Goal: Information Seeking & Learning: Learn about a topic

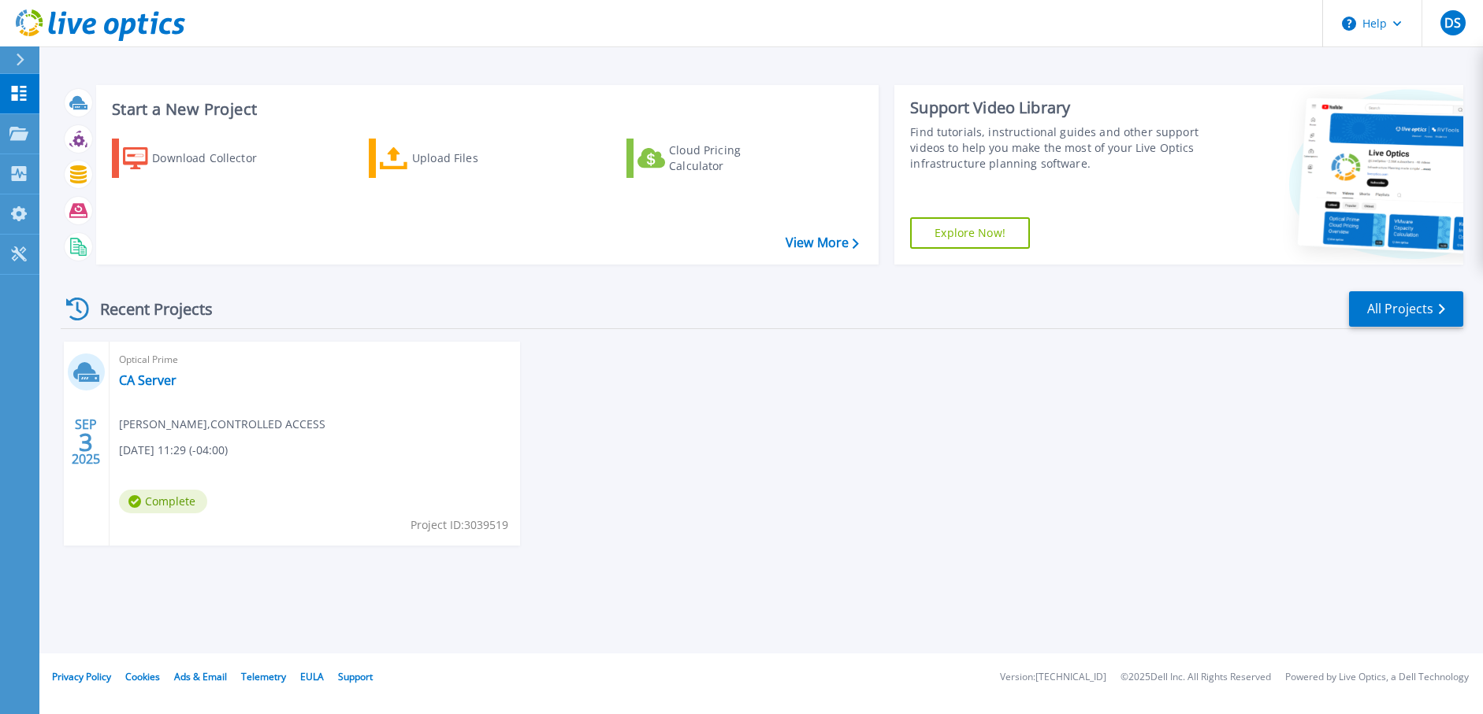
click at [230, 388] on div "Optical Prime CA Server Derek Sherba , CONTROLLED ACCESS 09/03/2025, 11:29 (-04…" at bounding box center [314, 444] width 410 height 204
click at [164, 426] on span "Derek Sherba , CONTROLLED ACCESS" at bounding box center [222, 424] width 206 height 17
drag, startPoint x: 173, startPoint y: 455, endPoint x: 170, endPoint y: 440, distance: 14.4
click at [173, 454] on span "[DATE] 11:29 (-04:00)" at bounding box center [173, 450] width 109 height 17
click at [145, 377] on link "CA Server" at bounding box center [148, 381] width 58 height 16
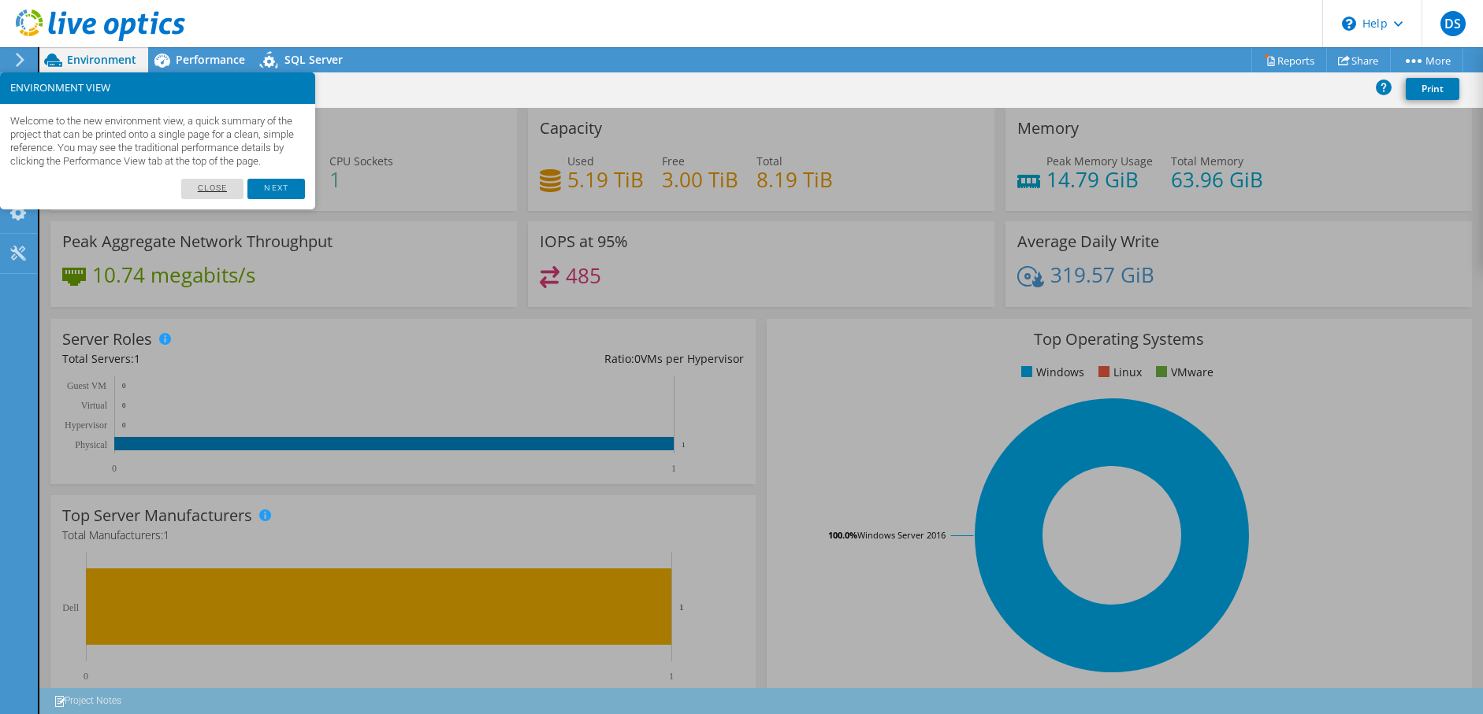
click at [212, 199] on link "Close" at bounding box center [212, 189] width 63 height 20
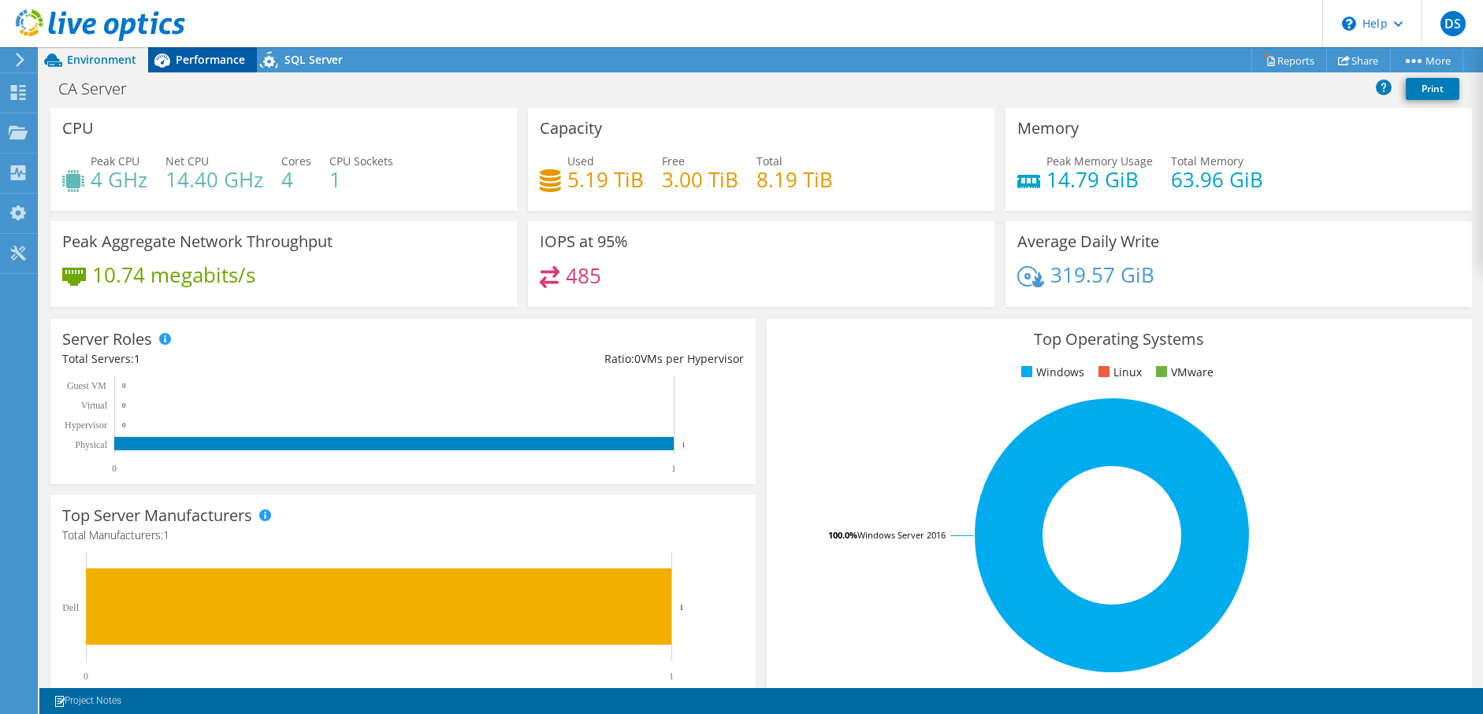
click at [205, 58] on span "Performance" at bounding box center [210, 59] width 69 height 15
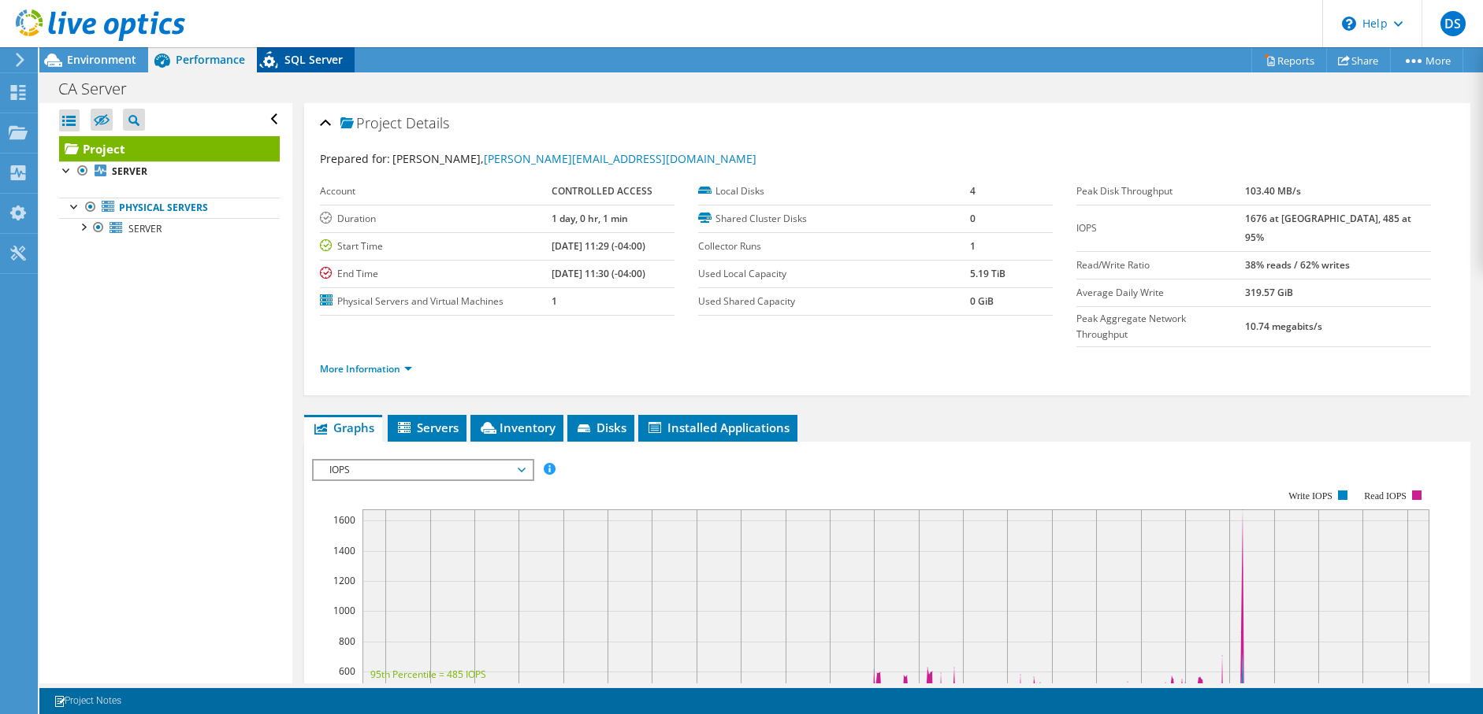
click at [309, 60] on span "SQL Server" at bounding box center [313, 59] width 58 height 15
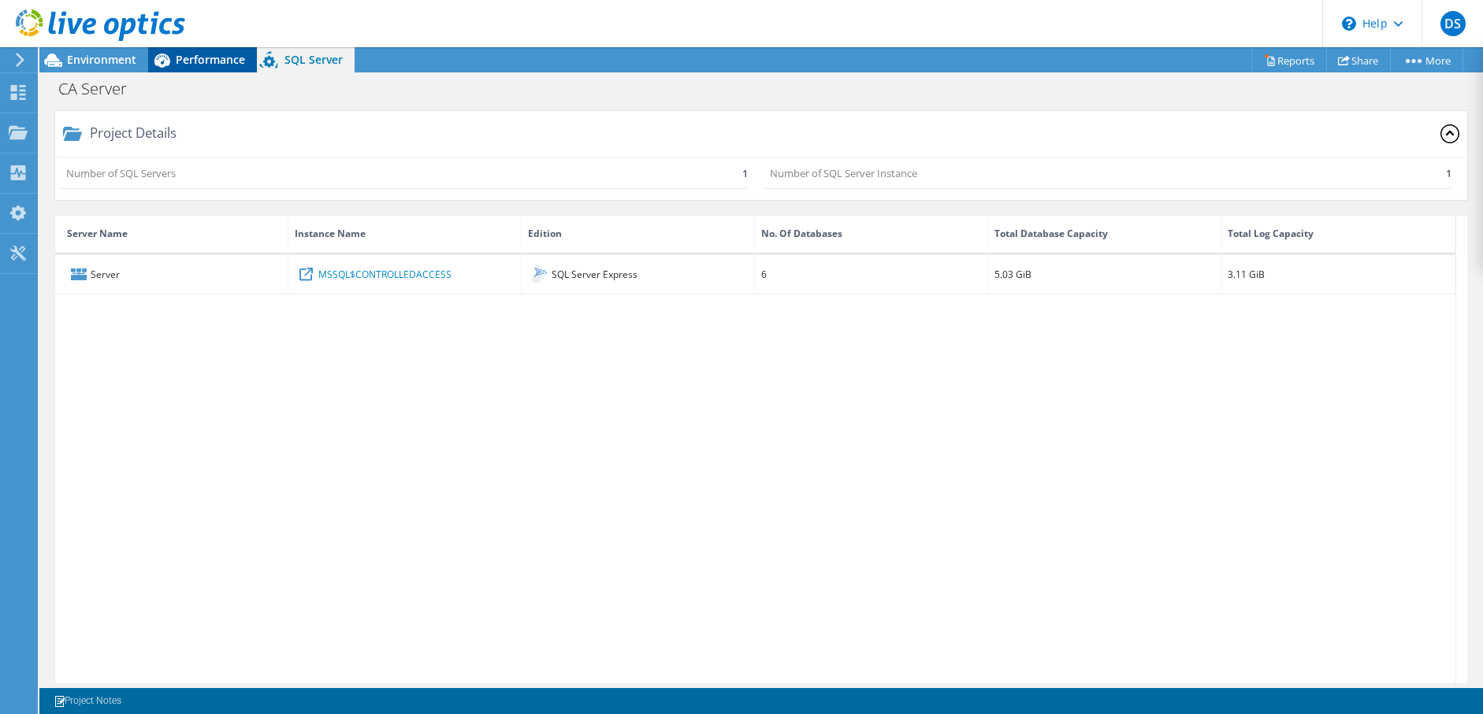
click at [203, 56] on span "Performance" at bounding box center [210, 59] width 69 height 15
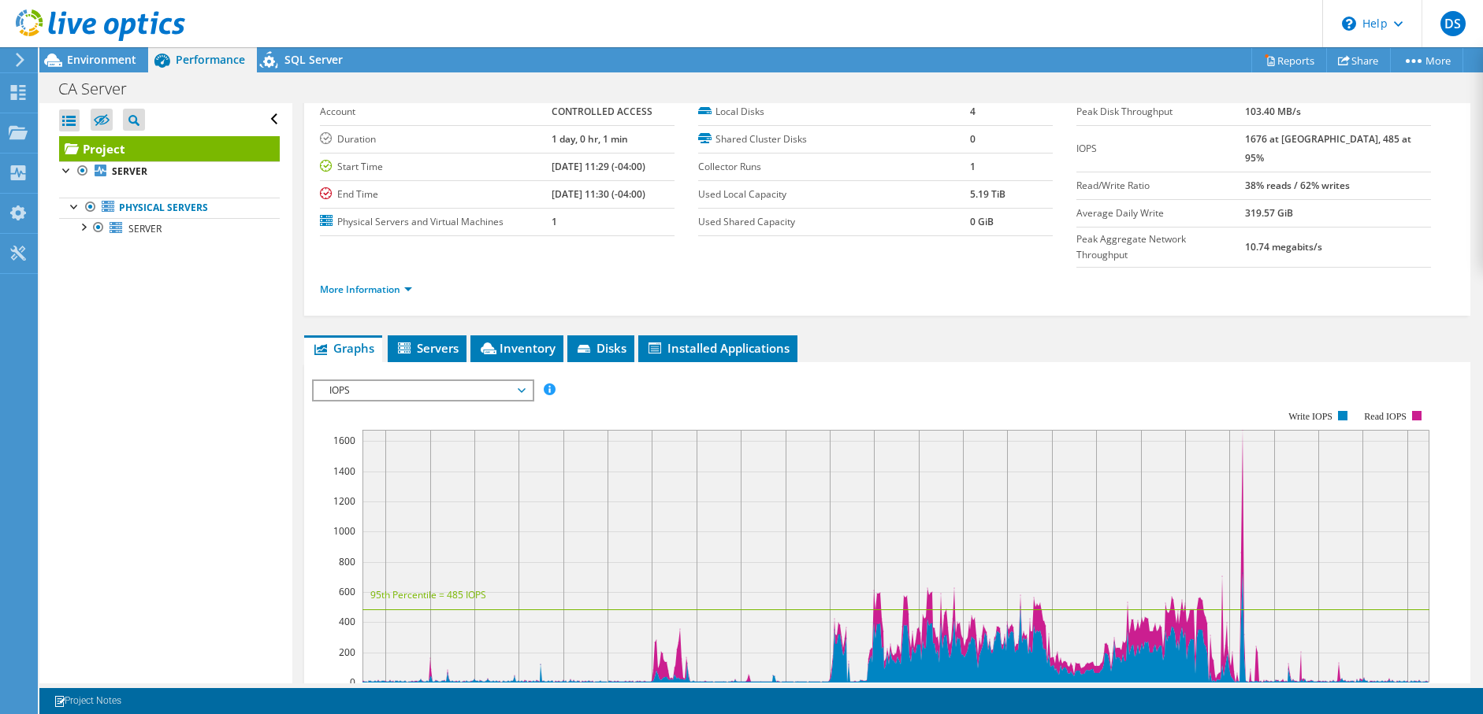
scroll to position [79, 0]
click at [429, 341] on span "Servers" at bounding box center [426, 349] width 63 height 16
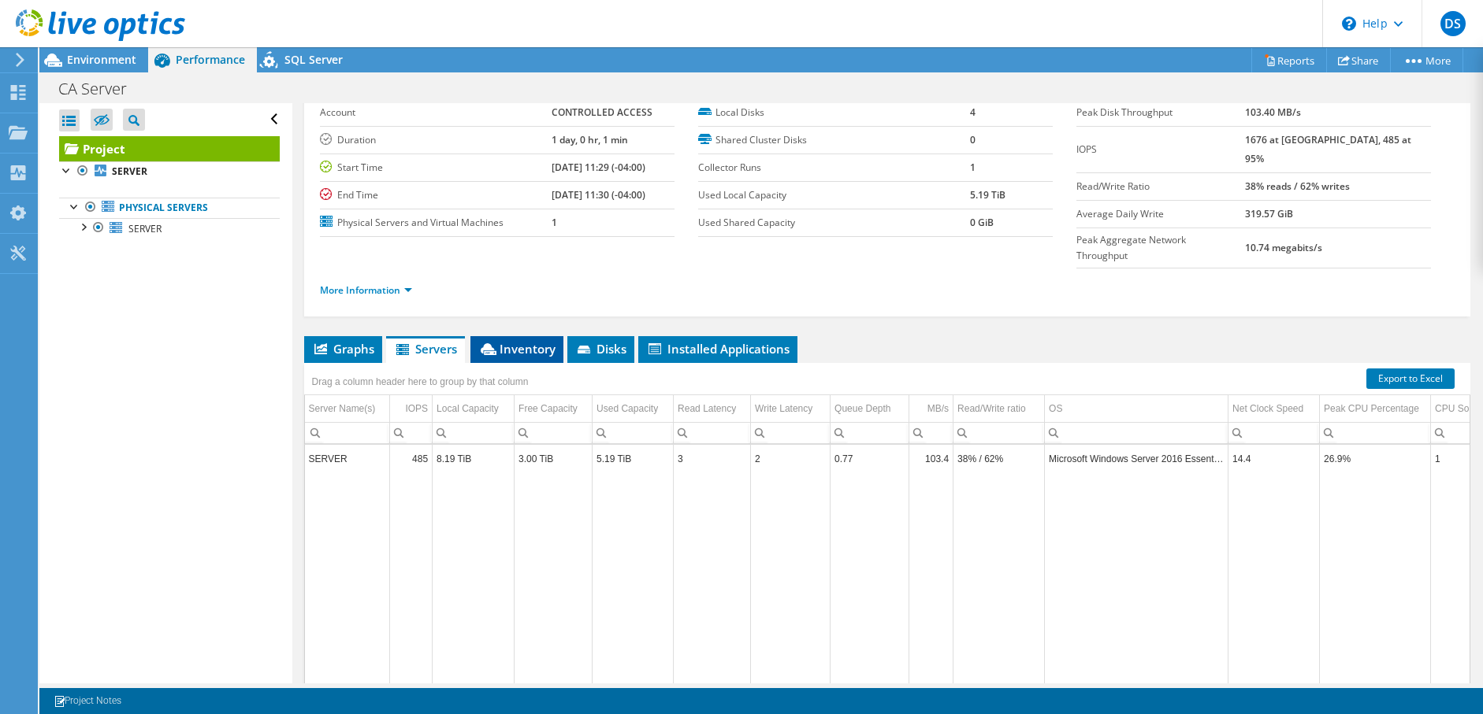
click at [518, 341] on span "Inventory" at bounding box center [516, 349] width 77 height 16
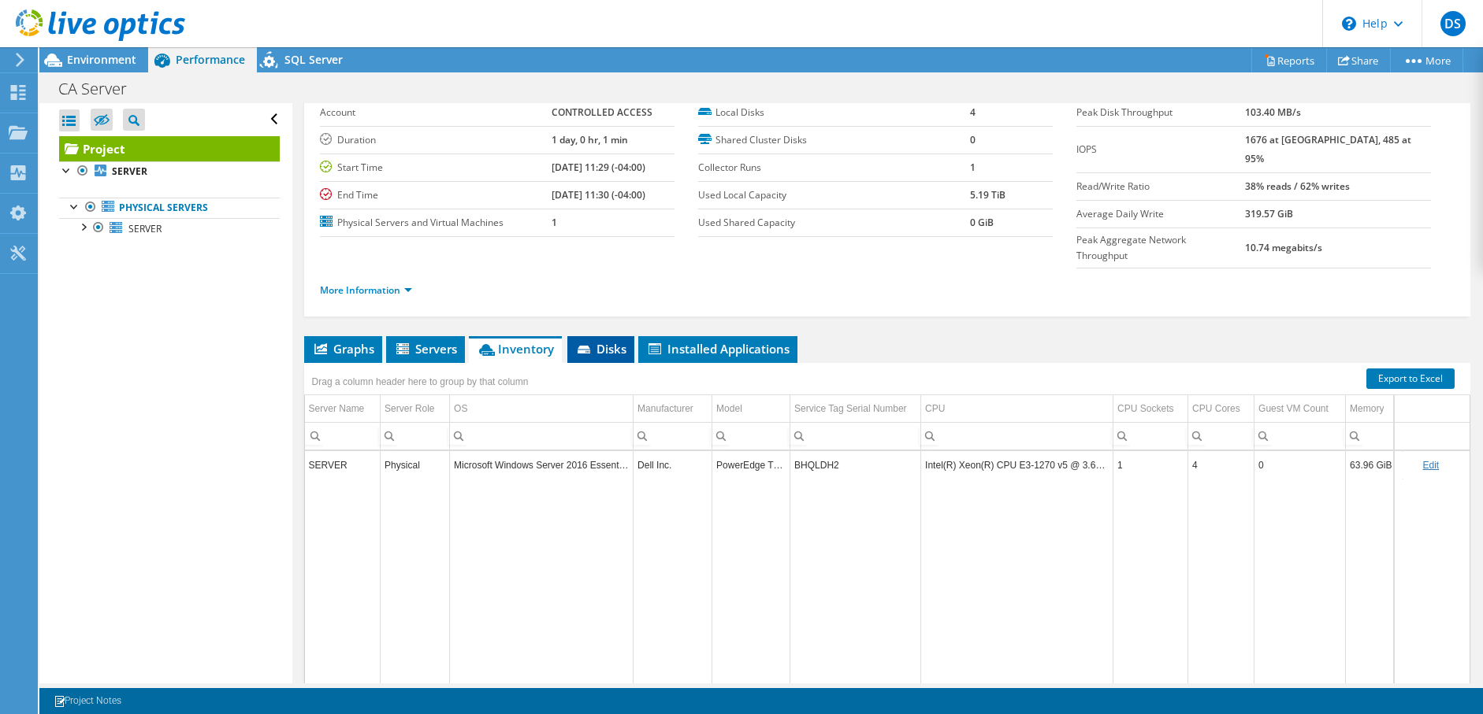
click at [606, 336] on li "Disks" at bounding box center [600, 349] width 67 height 27
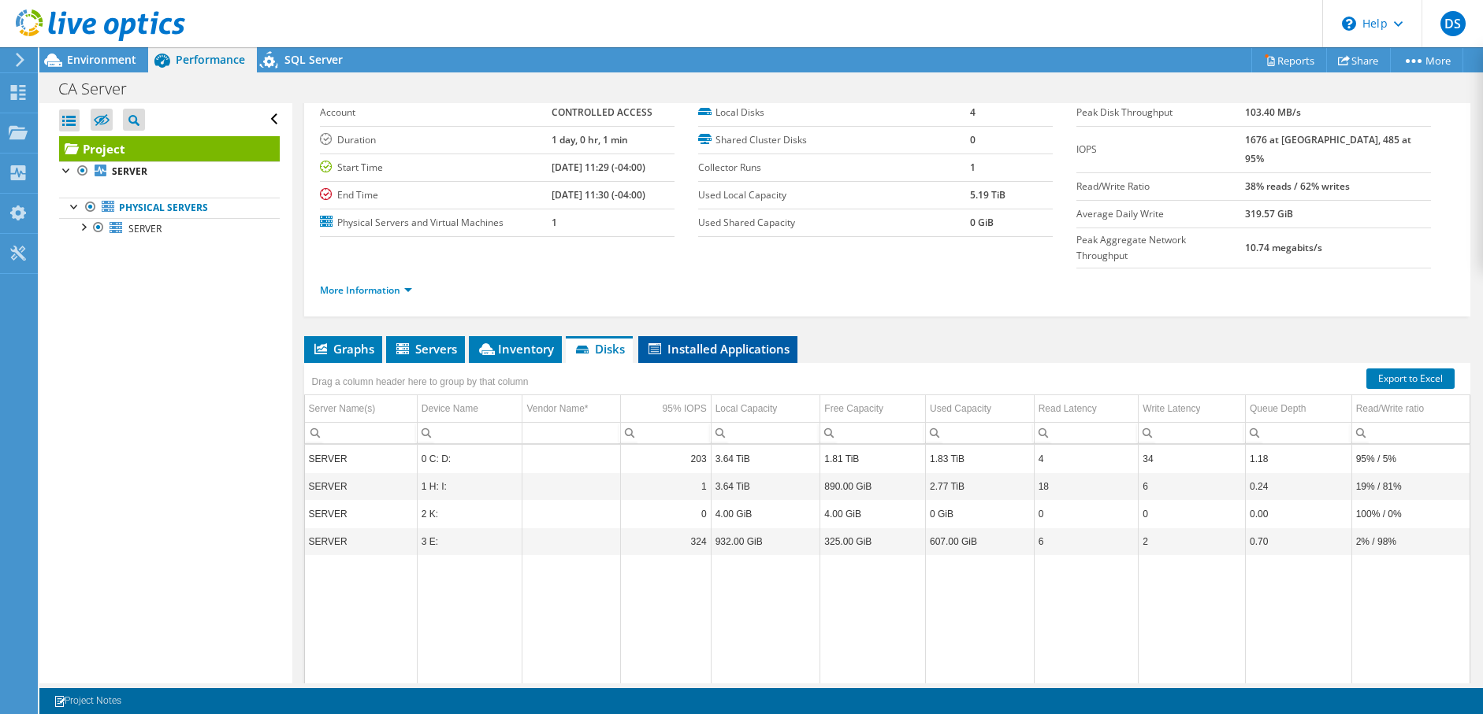
click at [685, 336] on li "Installed Applications" at bounding box center [717, 349] width 159 height 27
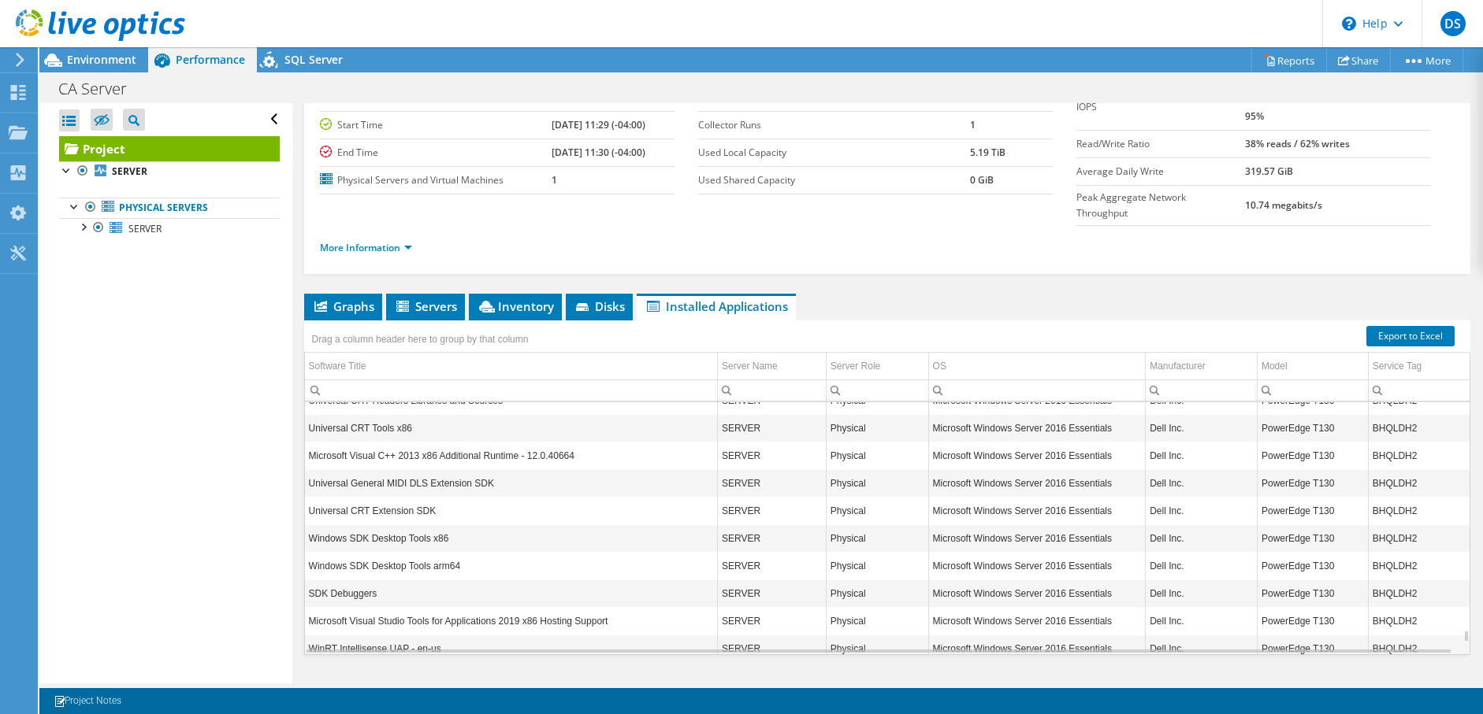
scroll to position [4773, 0]
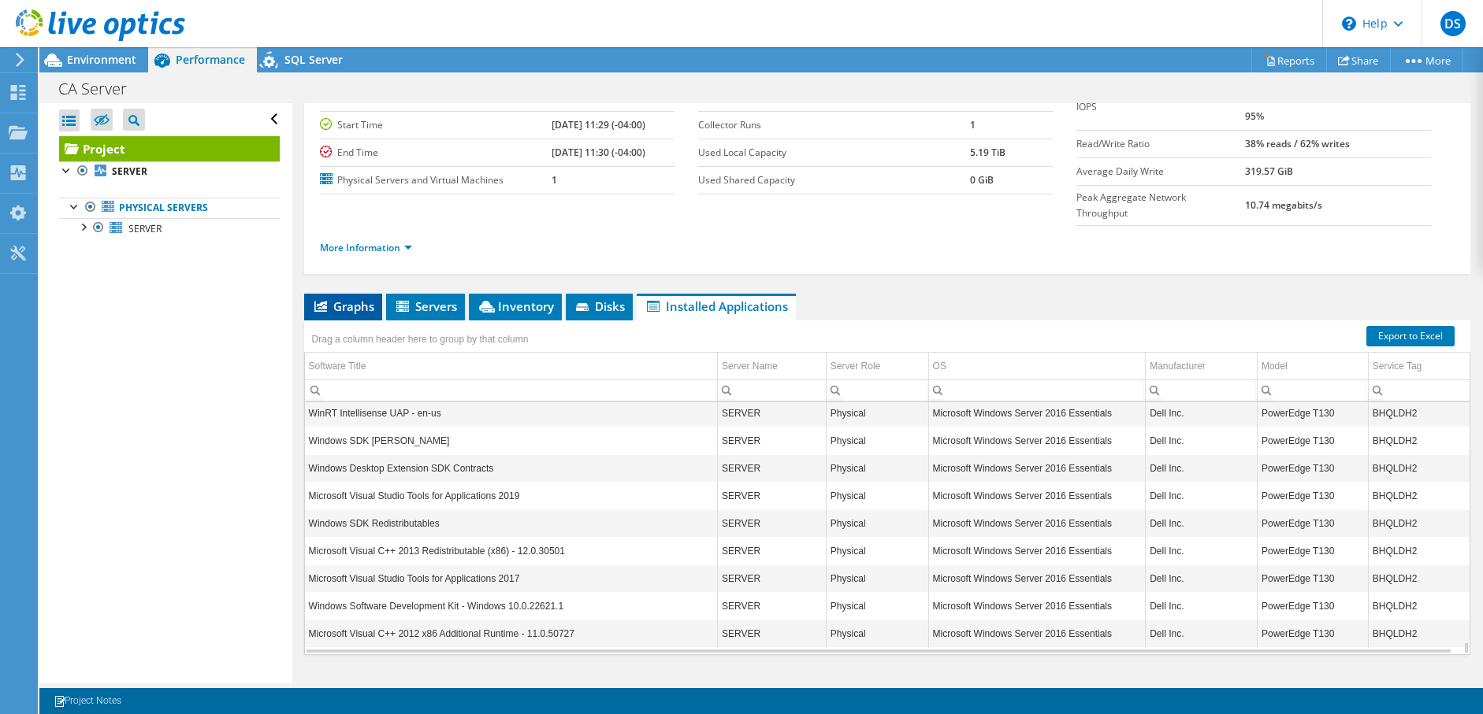
click at [336, 299] on span "Graphs" at bounding box center [343, 307] width 62 height 16
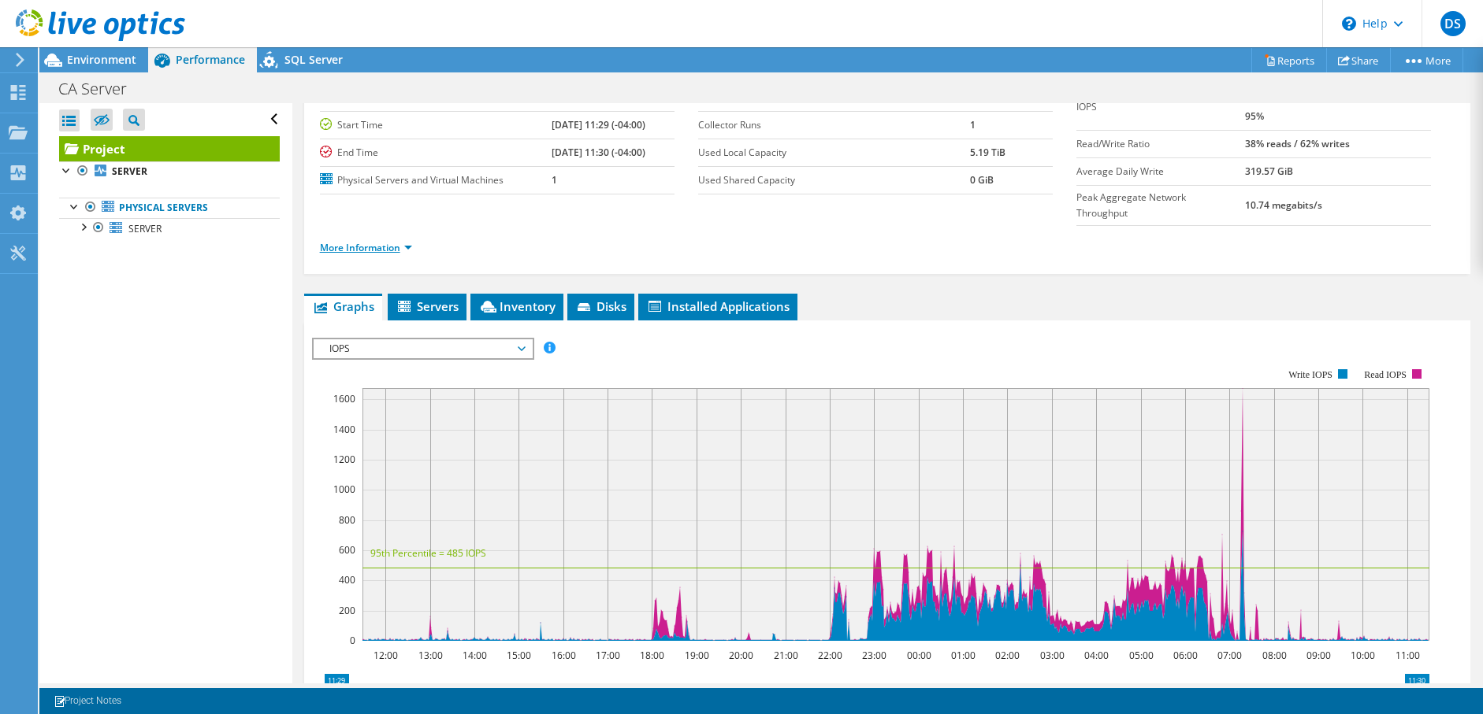
click at [406, 241] on link "More Information" at bounding box center [366, 247] width 92 height 13
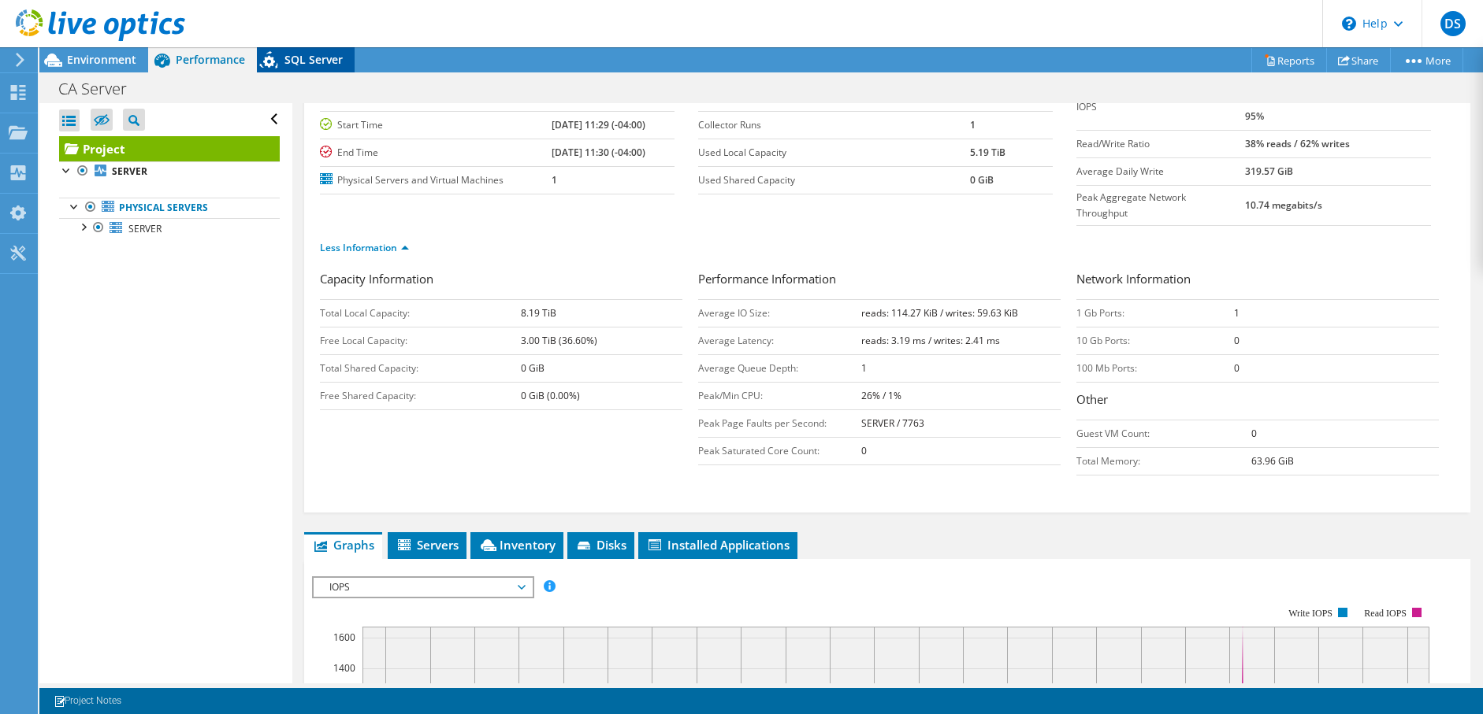
click at [314, 66] on span "SQL Server" at bounding box center [313, 59] width 58 height 15
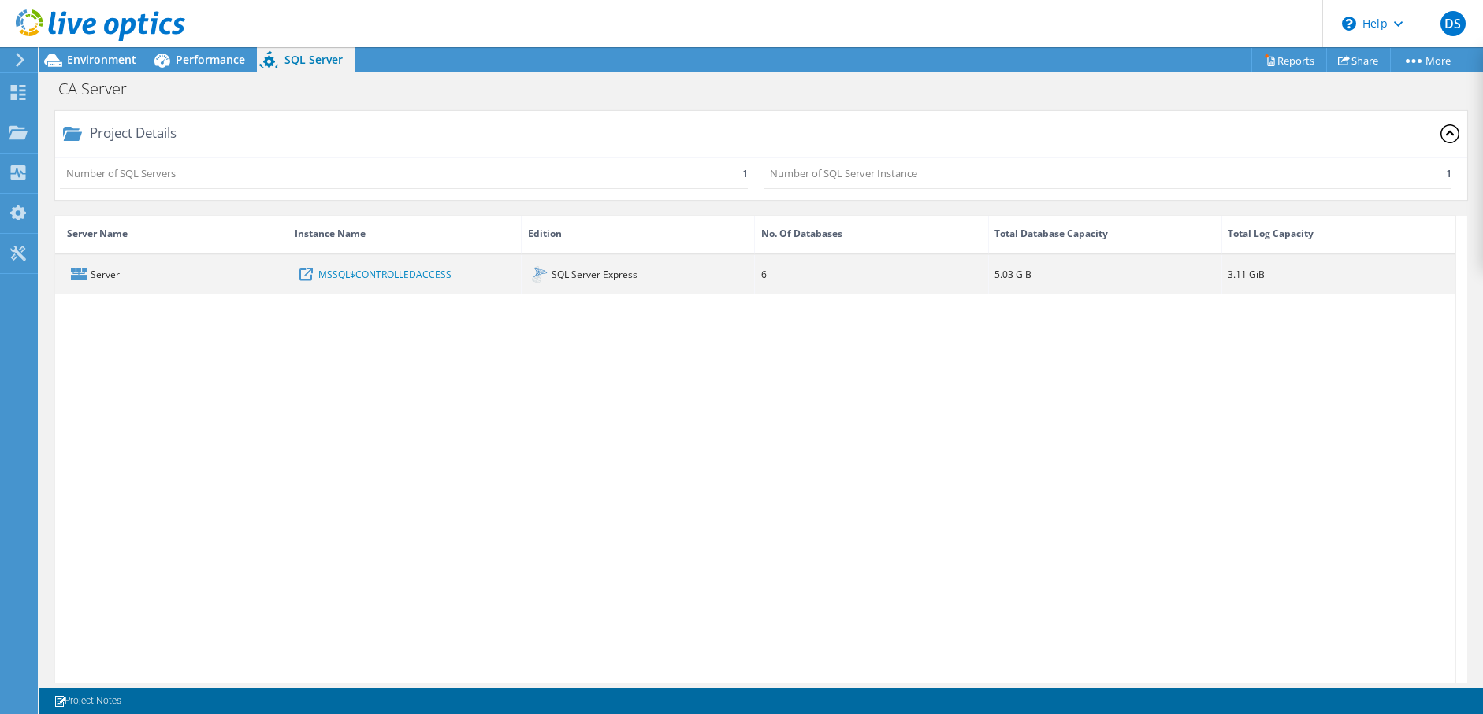
click at [404, 274] on link "MSSQL$CONTROLLEDACCESS" at bounding box center [384, 273] width 133 height 17
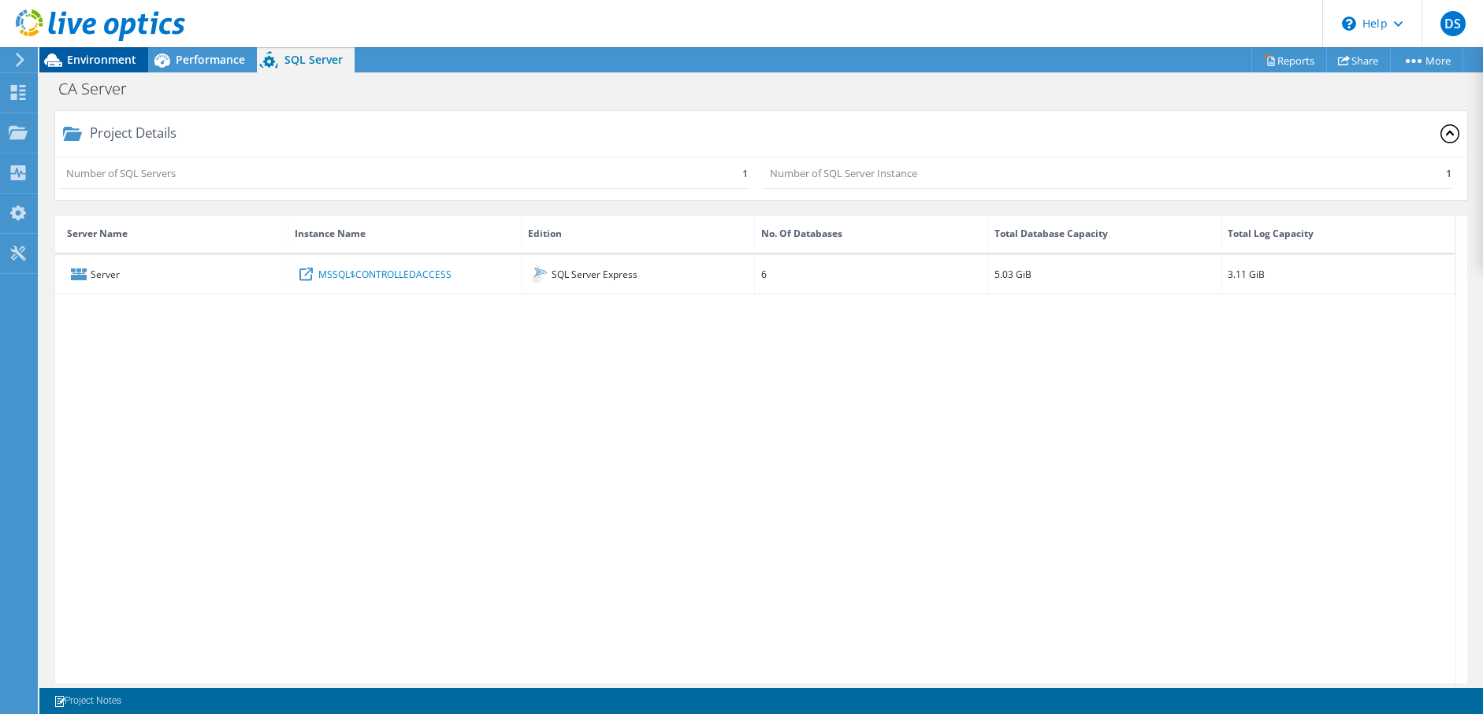
click at [86, 57] on span "Environment" at bounding box center [101, 59] width 69 height 15
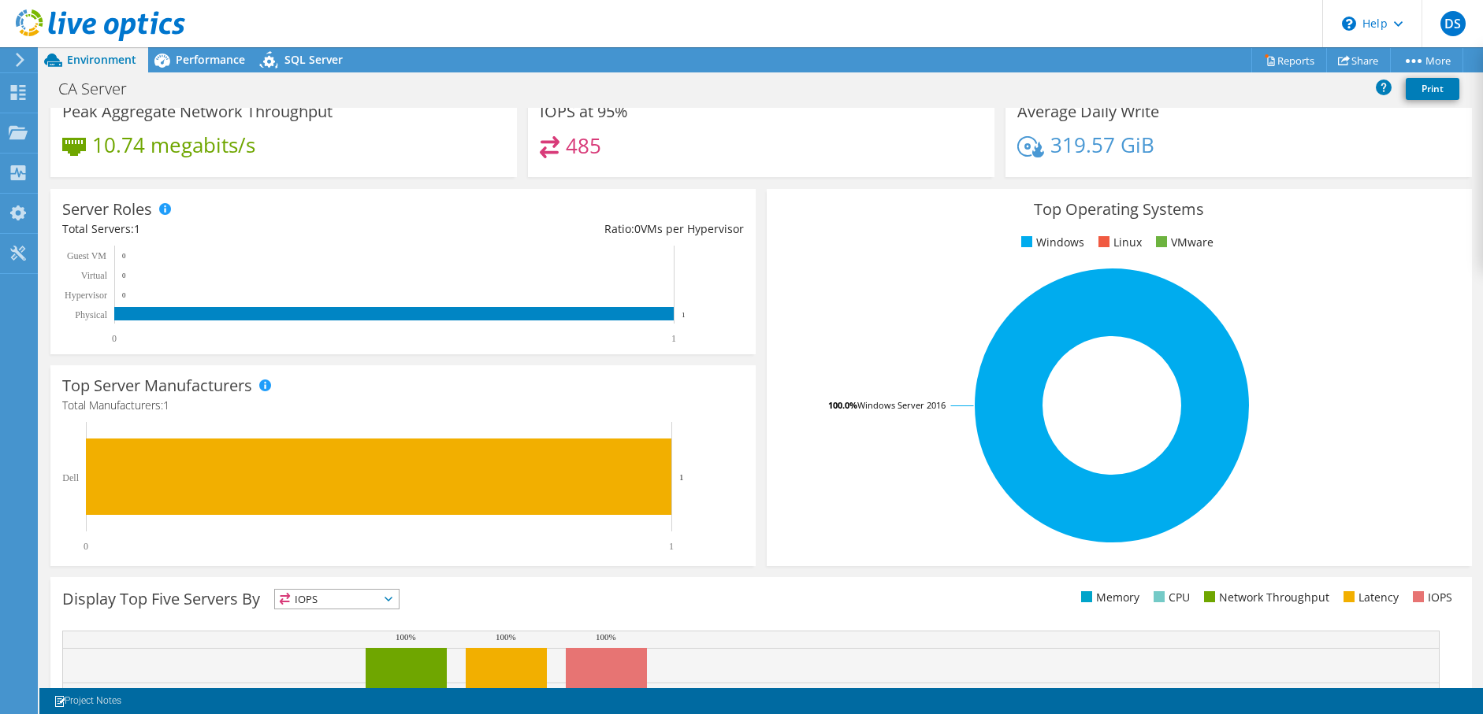
scroll to position [337, 0]
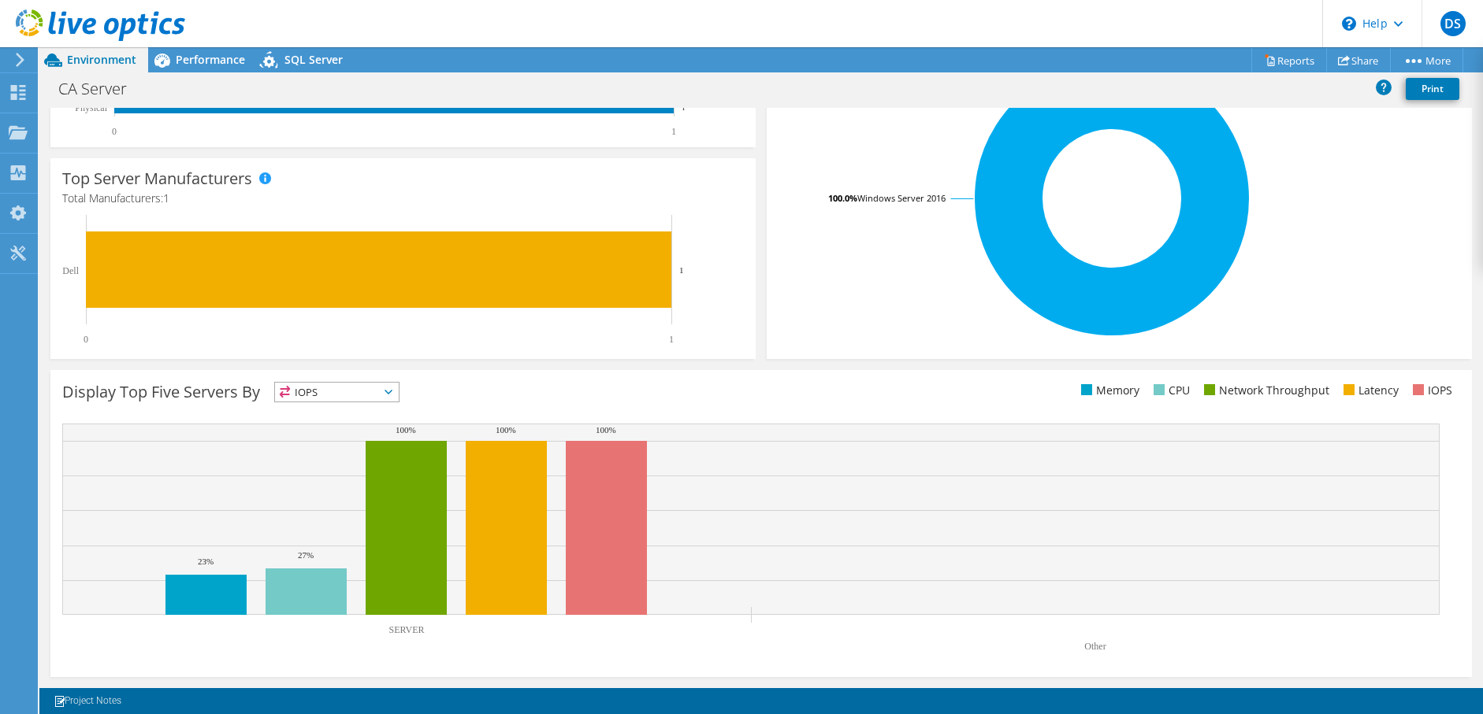
click at [392, 395] on span "IOPS" at bounding box center [337, 392] width 124 height 19
click at [513, 395] on div "Display Top Five Servers By IOPS IOPS" at bounding box center [411, 395] width 699 height 26
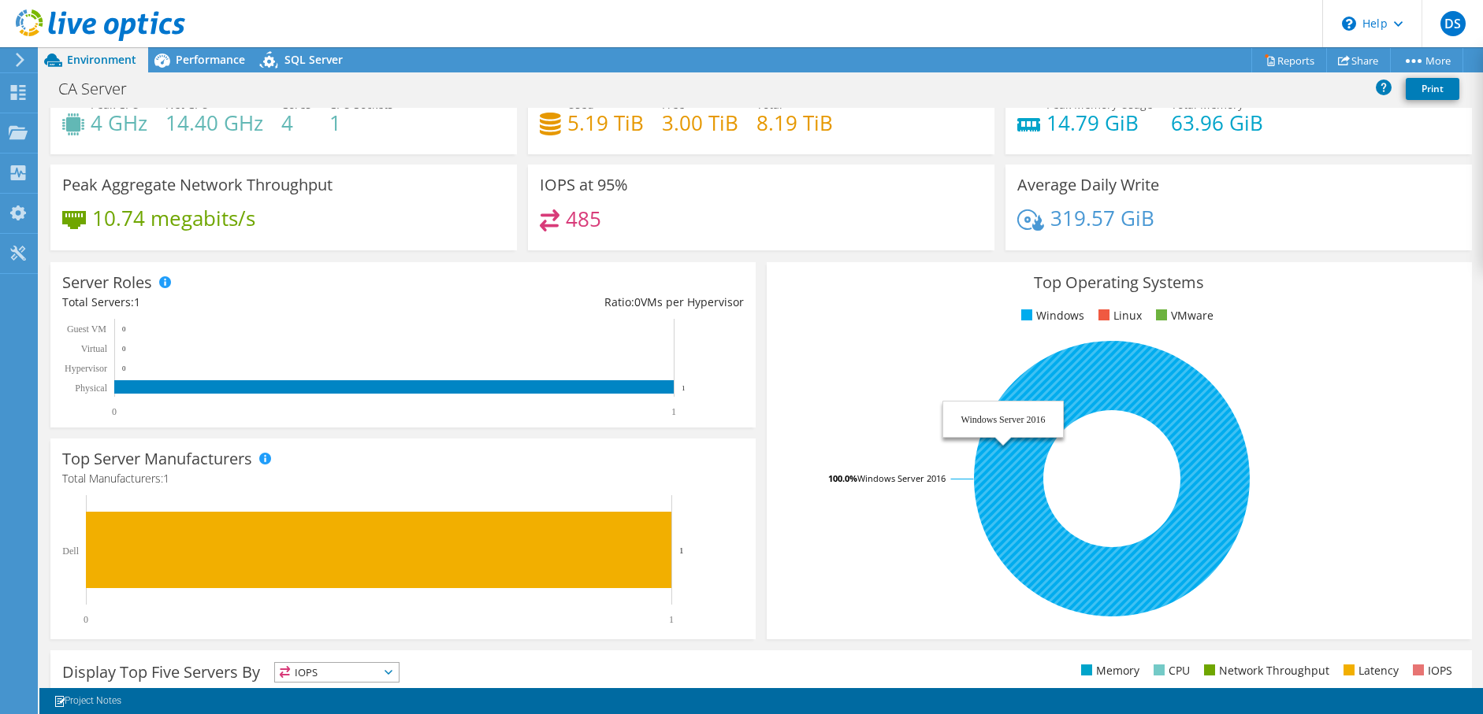
scroll to position [0, 0]
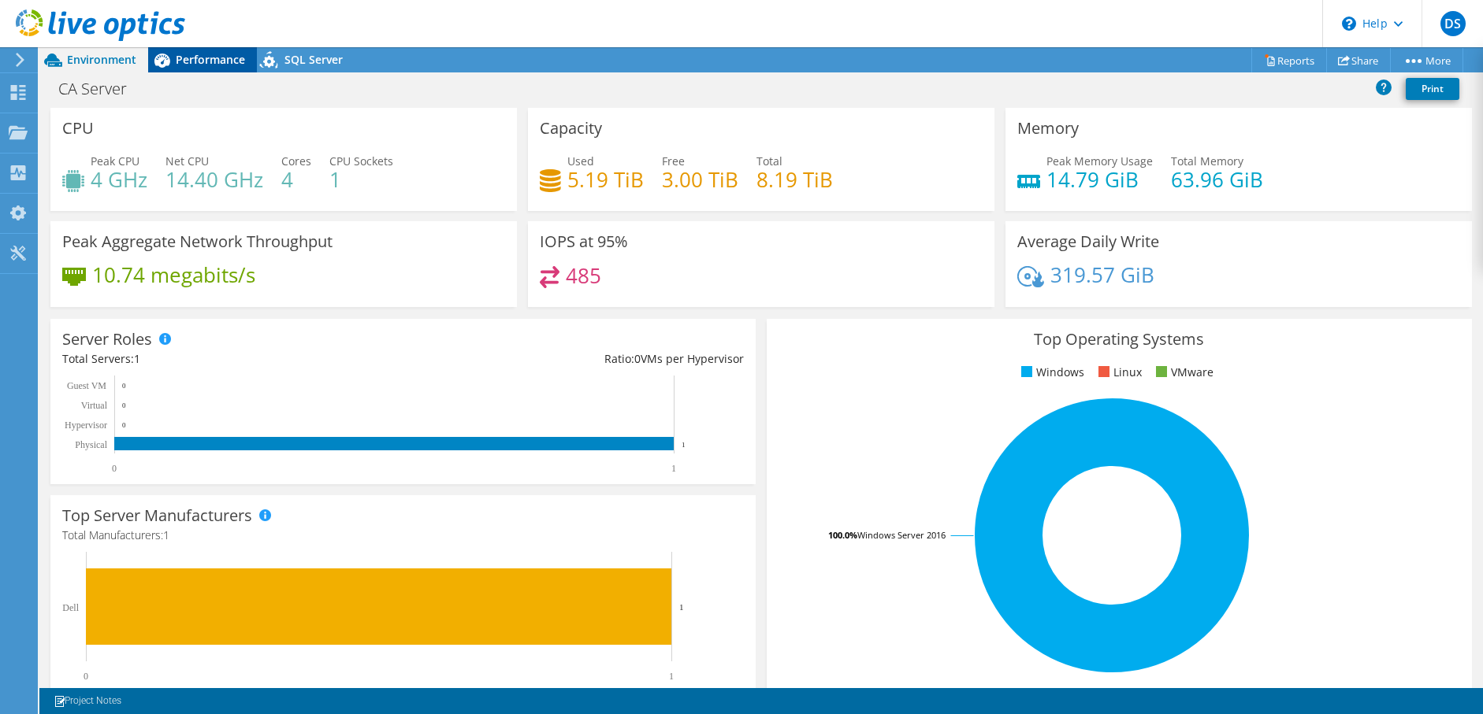
click at [190, 56] on span "Performance" at bounding box center [210, 59] width 69 height 15
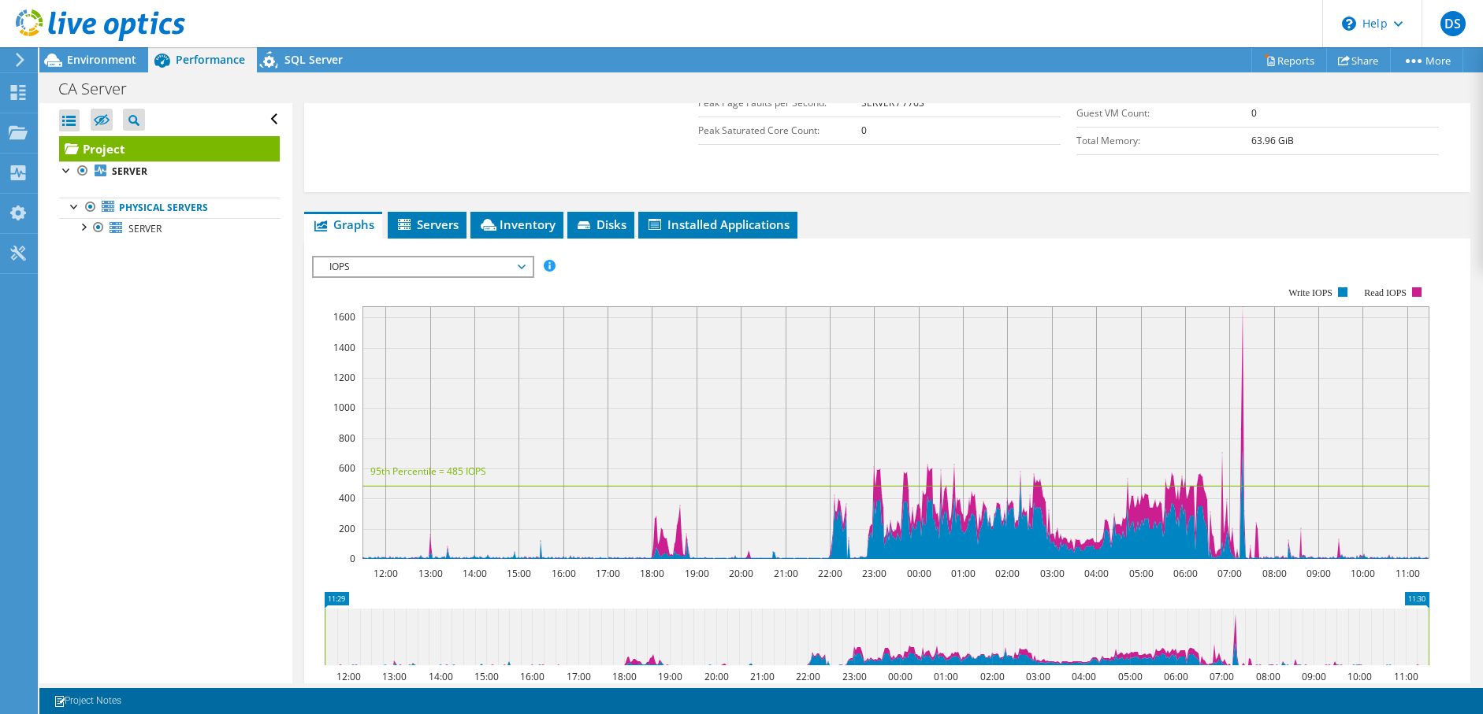
scroll to position [629, 0]
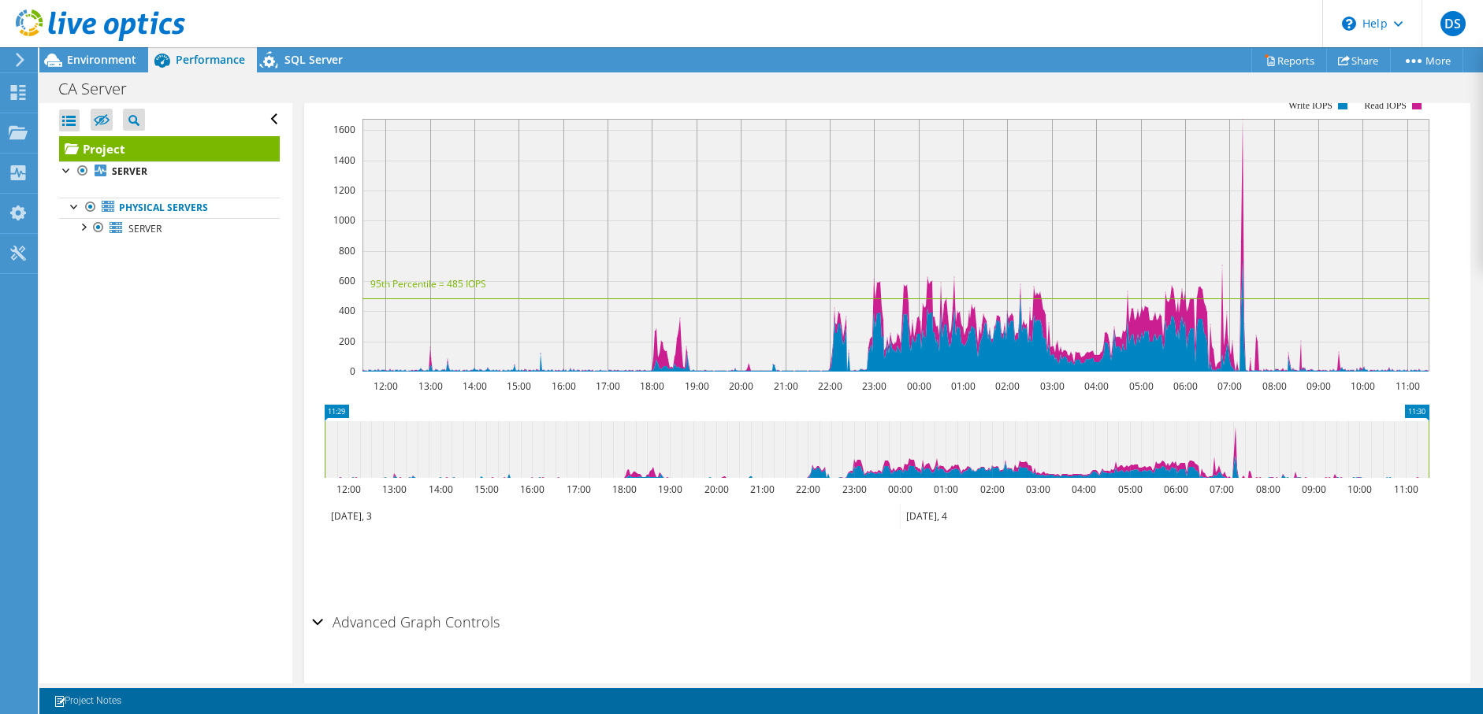
click at [322, 607] on div "Advanced Graph Controls" at bounding box center [887, 624] width 1150 height 34
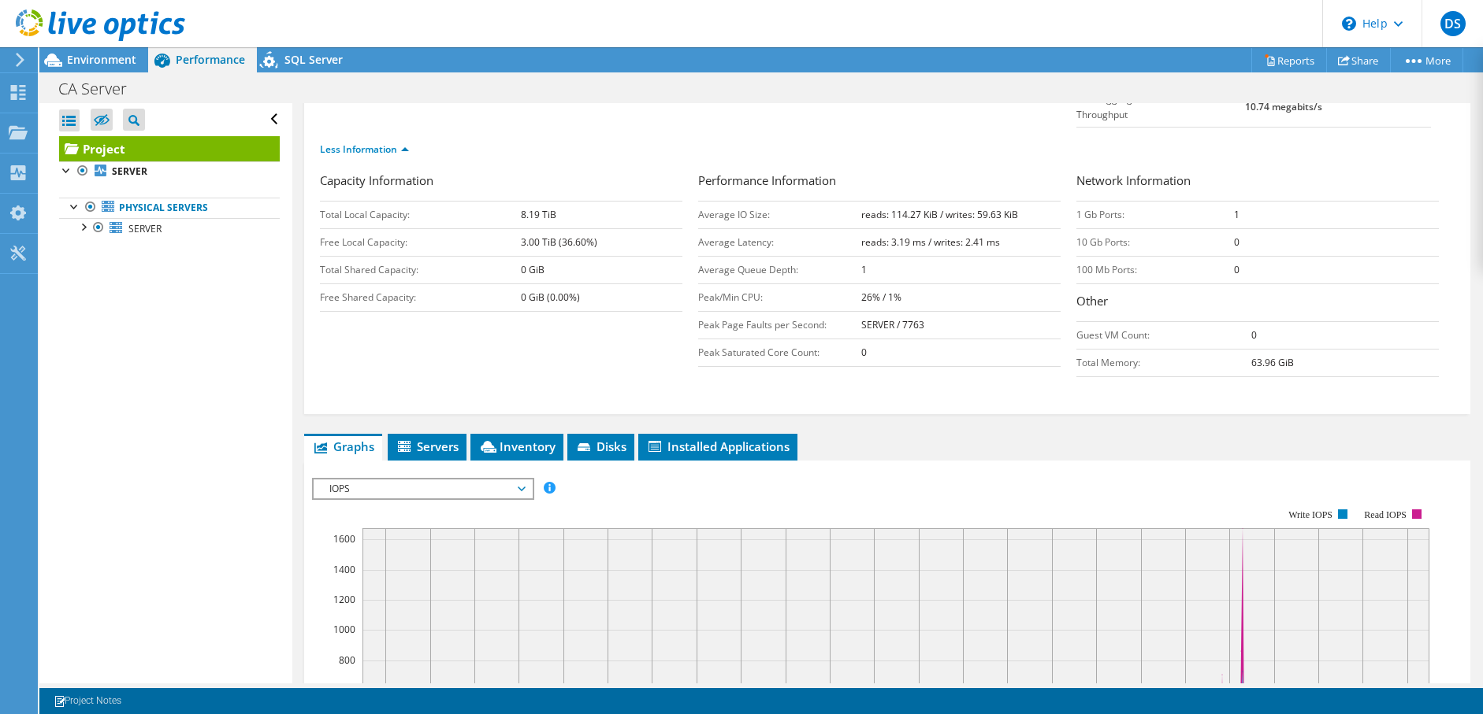
scroll to position [0, 0]
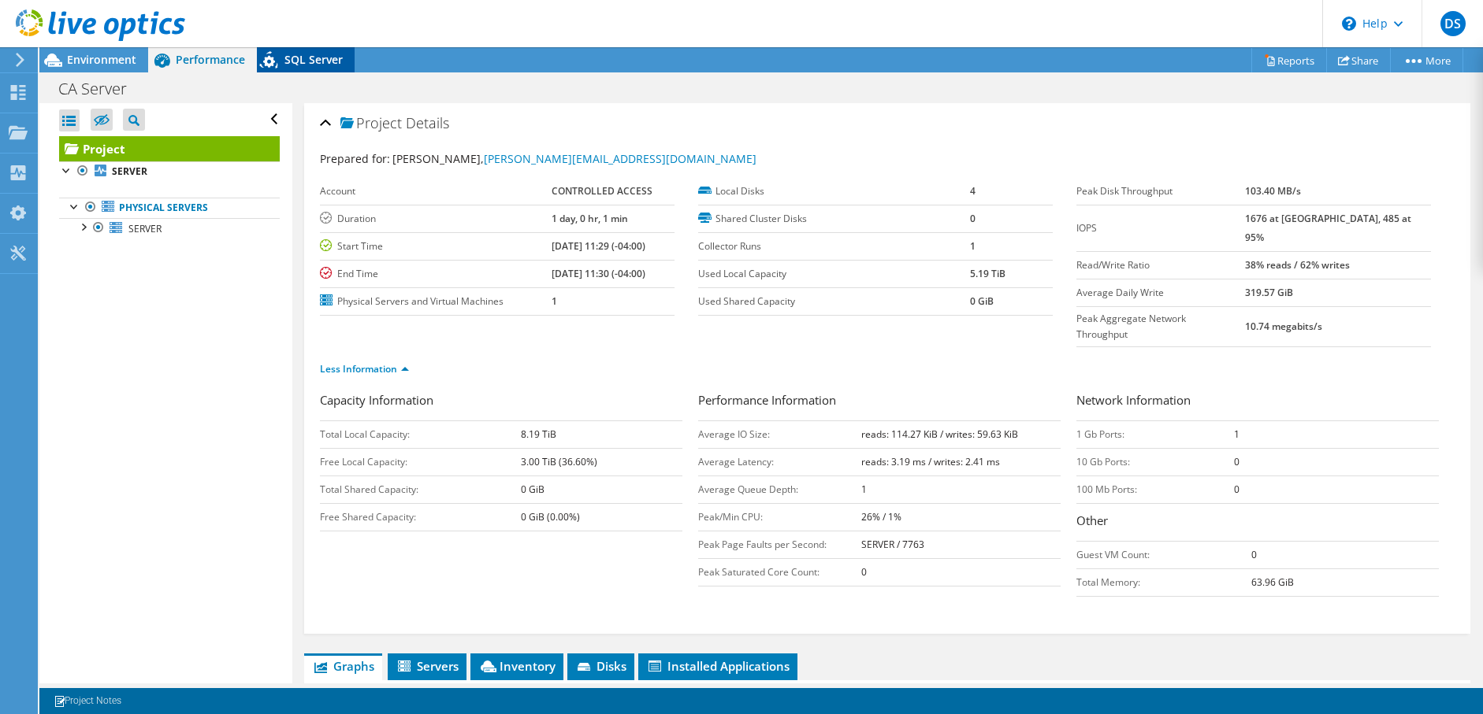
click at [304, 52] on span "SQL Server" at bounding box center [313, 59] width 58 height 15
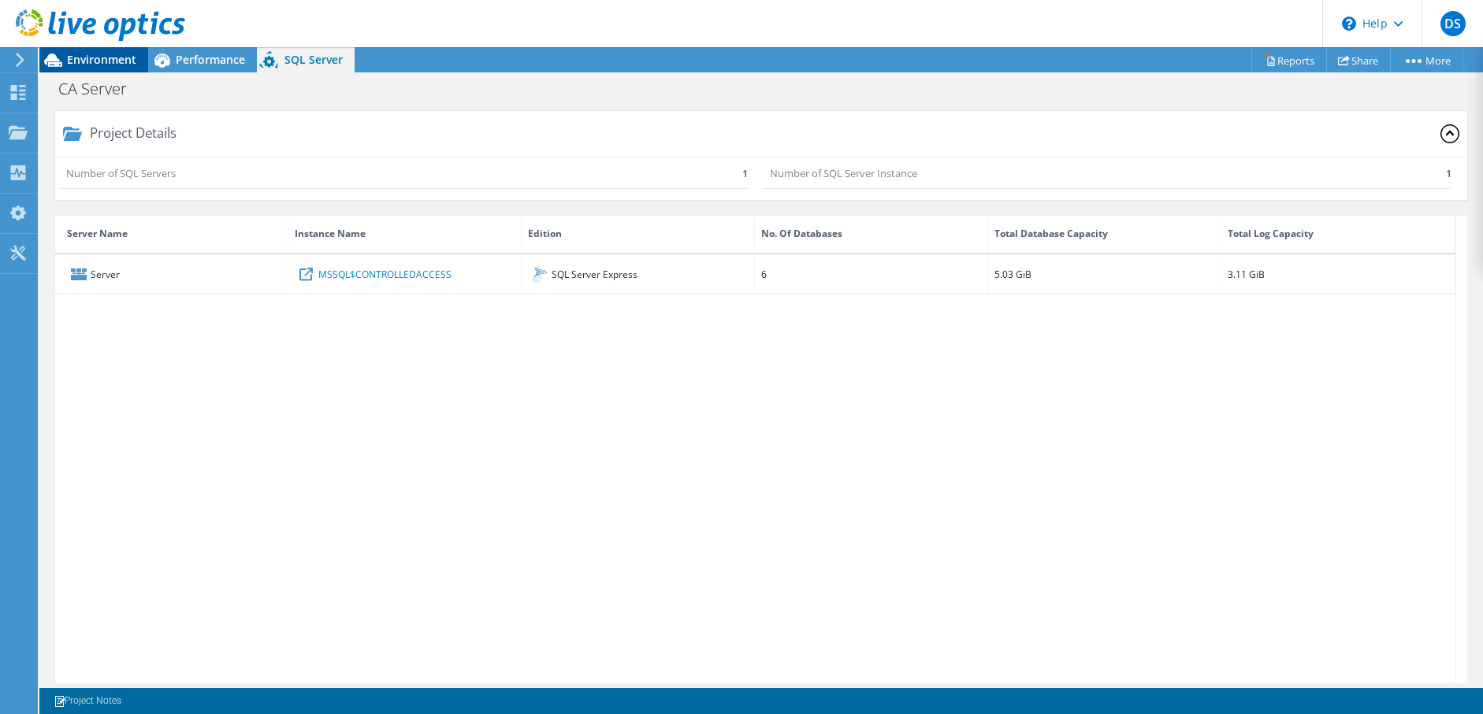
click at [94, 56] on span "Environment" at bounding box center [101, 59] width 69 height 15
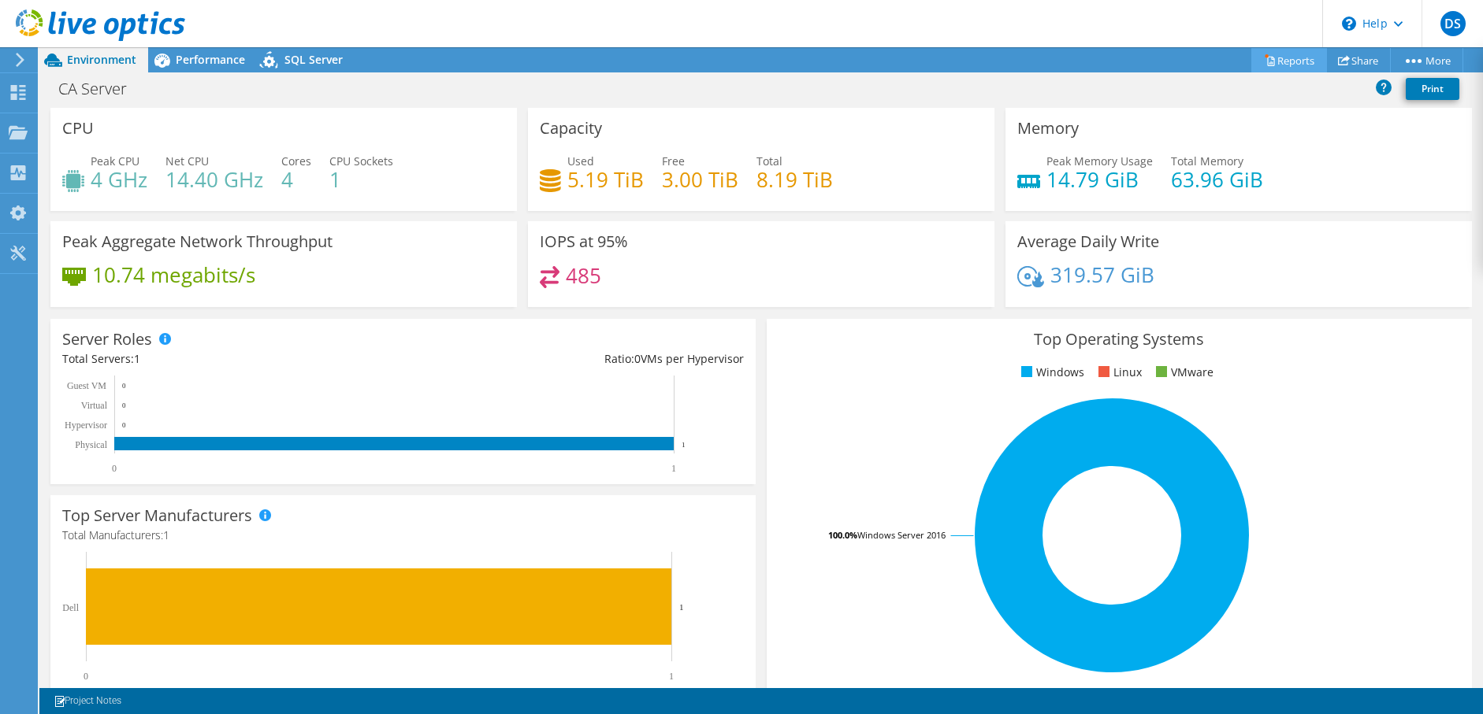
click at [1267, 58] on link "Reports" at bounding box center [1289, 60] width 76 height 24
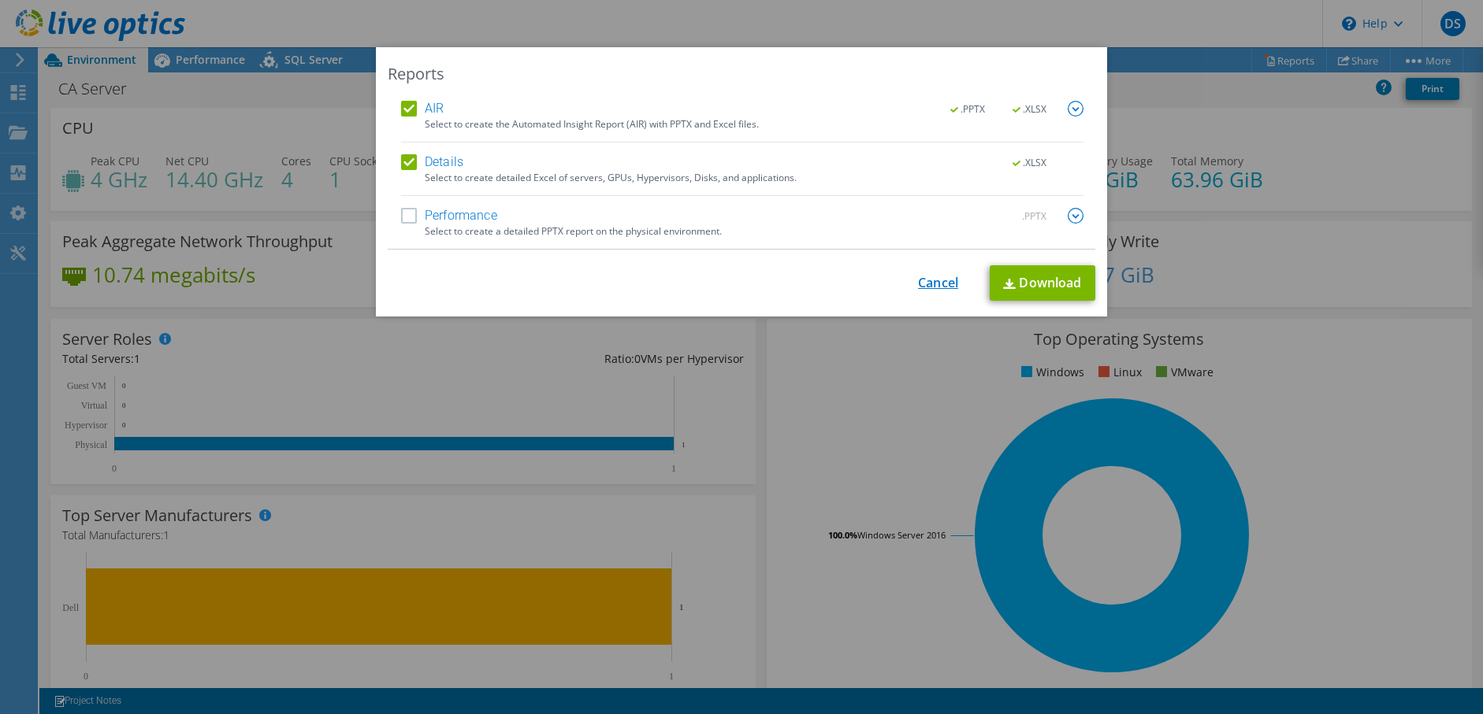
click at [924, 276] on link "Cancel" at bounding box center [938, 283] width 40 height 15
